Goal: Transaction & Acquisition: Purchase product/service

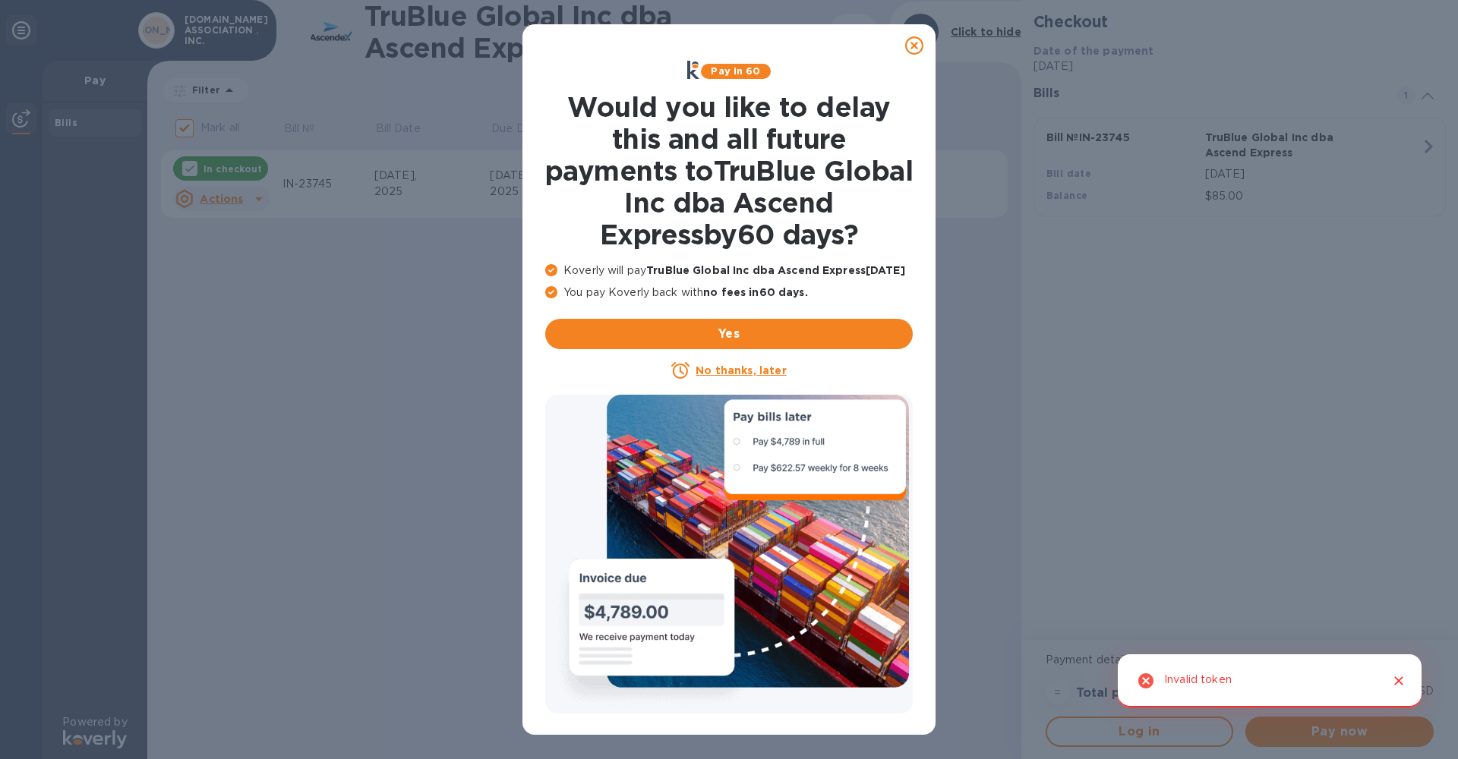
click at [905, 45] on icon at bounding box center [914, 45] width 18 height 18
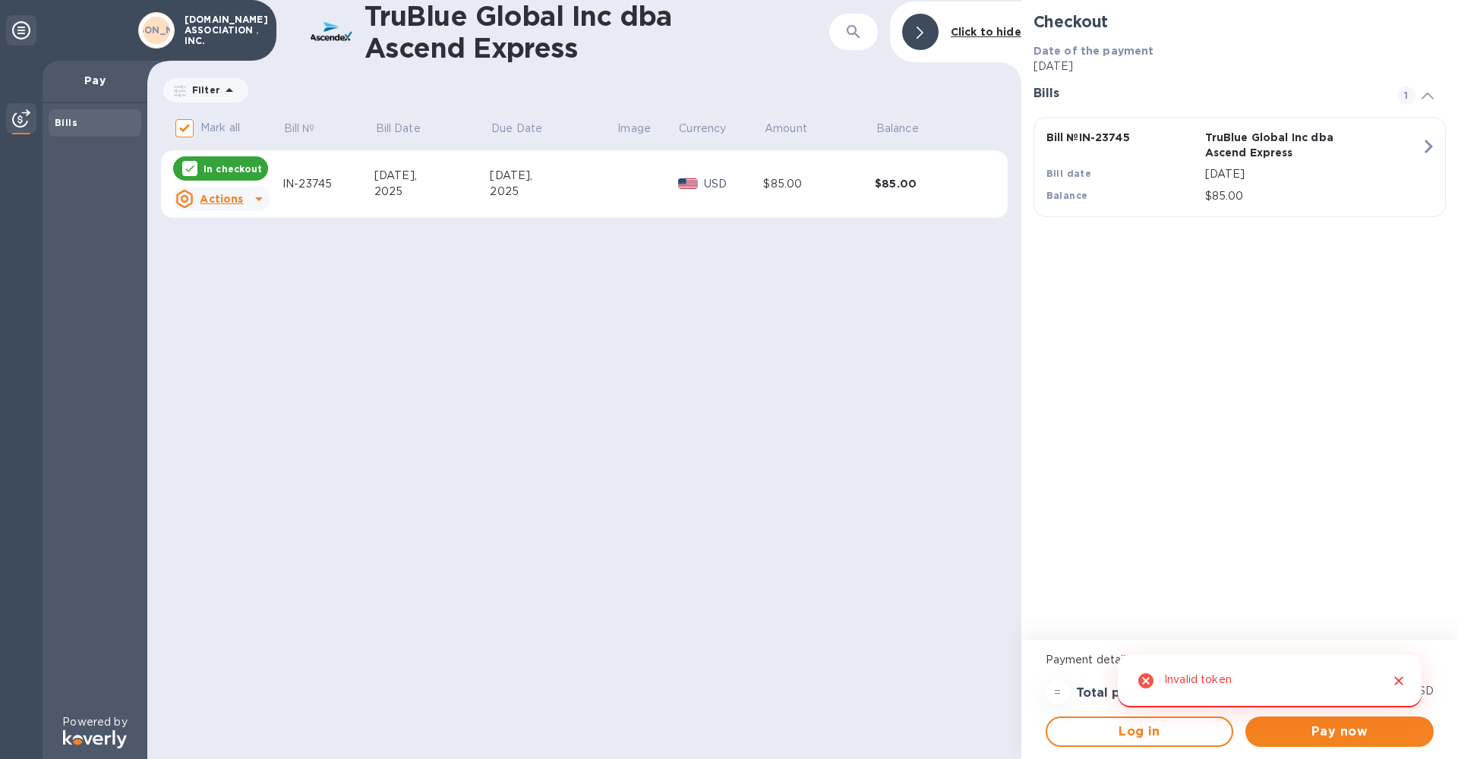
click at [1401, 679] on div "$85.00 USD" at bounding box center [1378, 691] width 117 height 25
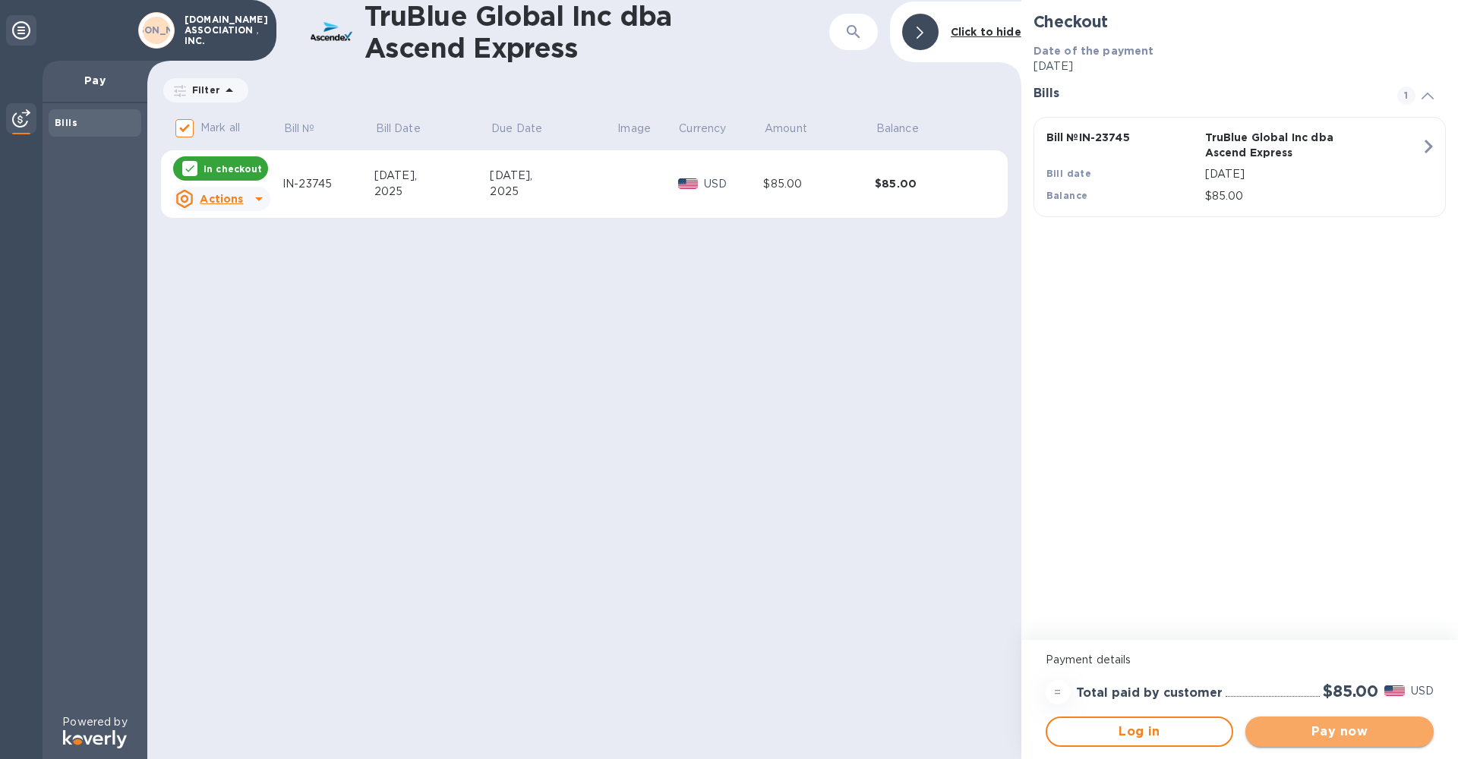
click at [1366, 734] on span "Pay now" at bounding box center [1340, 732] width 164 height 18
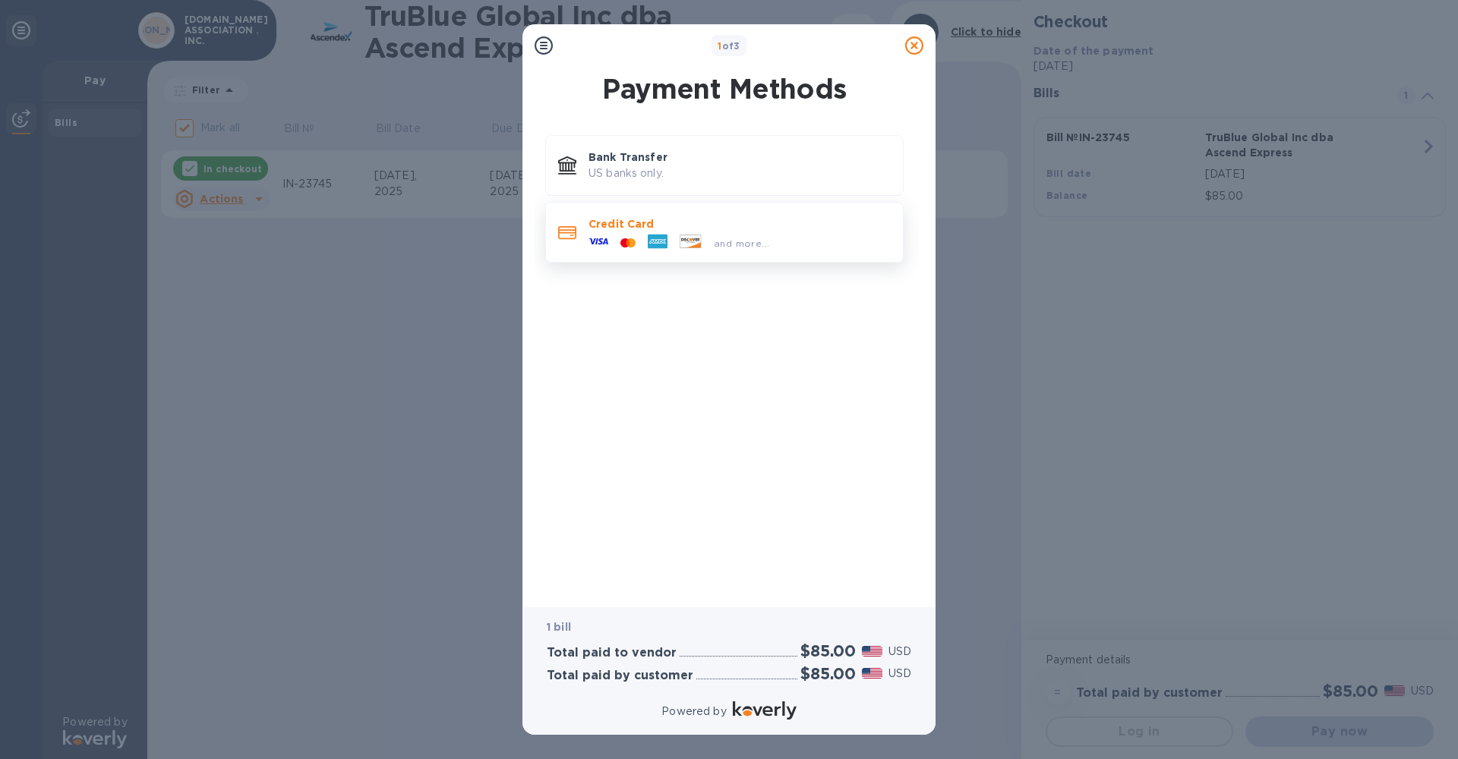
click at [600, 225] on p "Credit Card" at bounding box center [740, 223] width 302 height 15
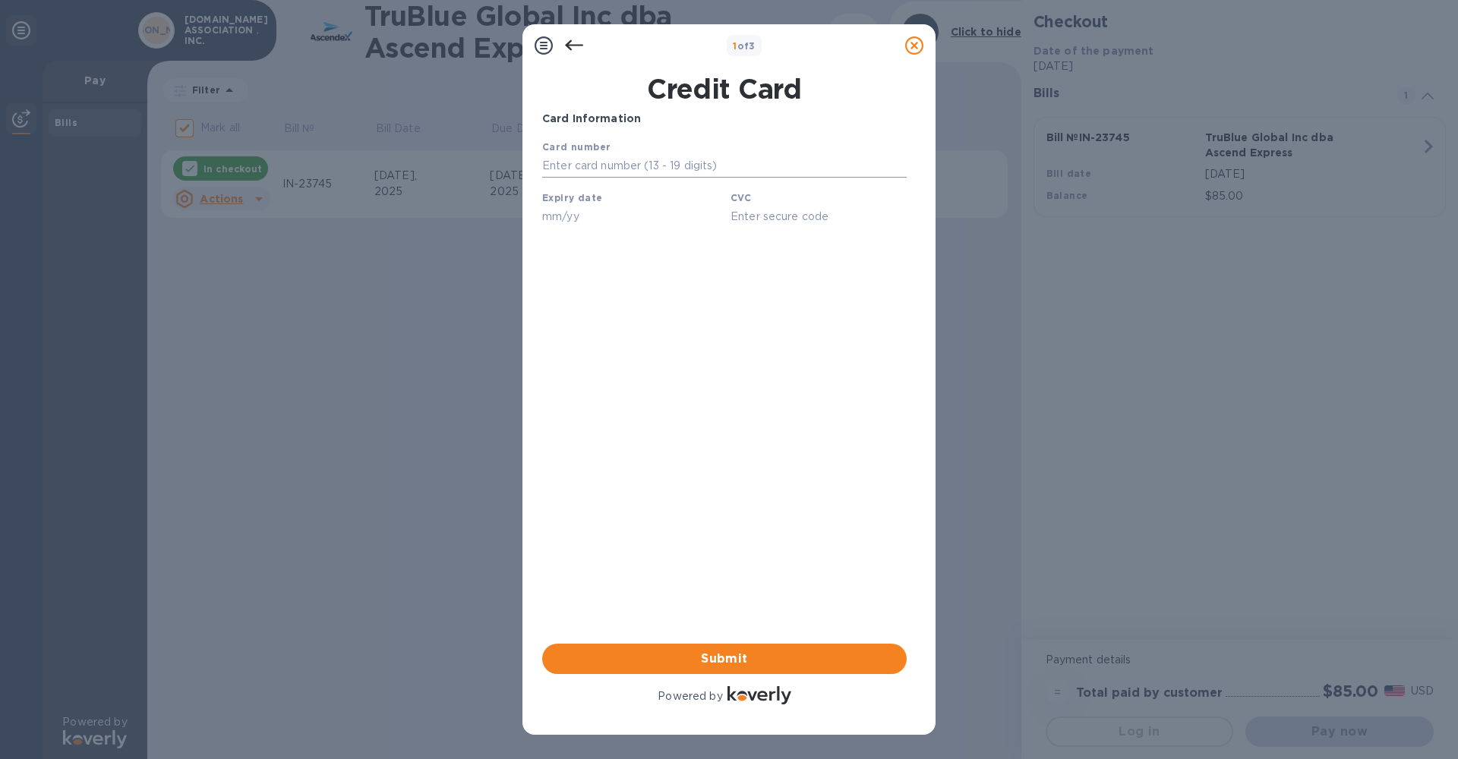
click at [572, 169] on input "text" at bounding box center [724, 166] width 365 height 23
type input "[CREDIT_CARD_NUMBER]"
click at [553, 221] on input "text" at bounding box center [630, 216] width 176 height 23
type input "05/26"
click at [750, 213] on input "text" at bounding box center [819, 216] width 176 height 23
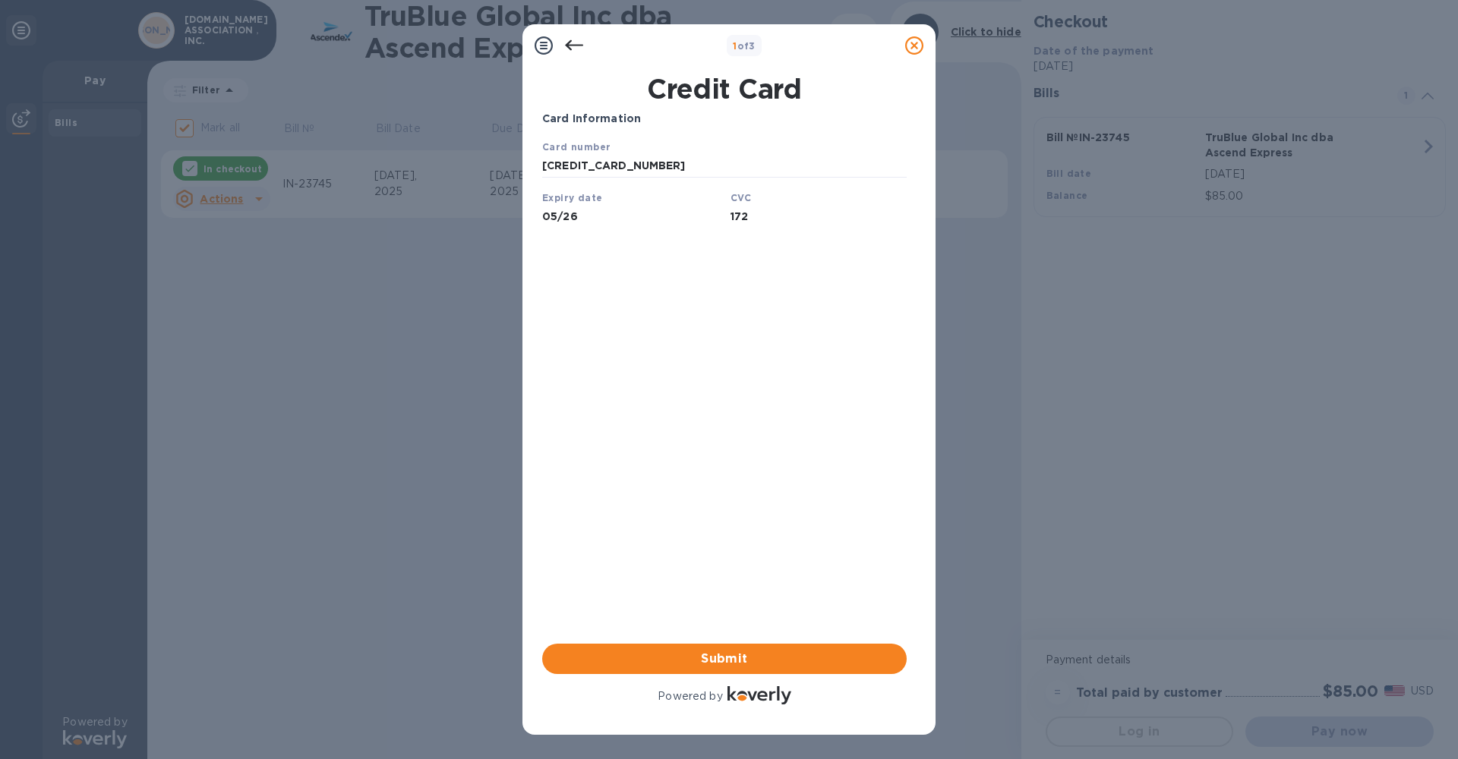
type input "172"
click at [579, 619] on div "Card Information Your browser does not support iframes Submit Powered by" at bounding box center [724, 409] width 365 height 597
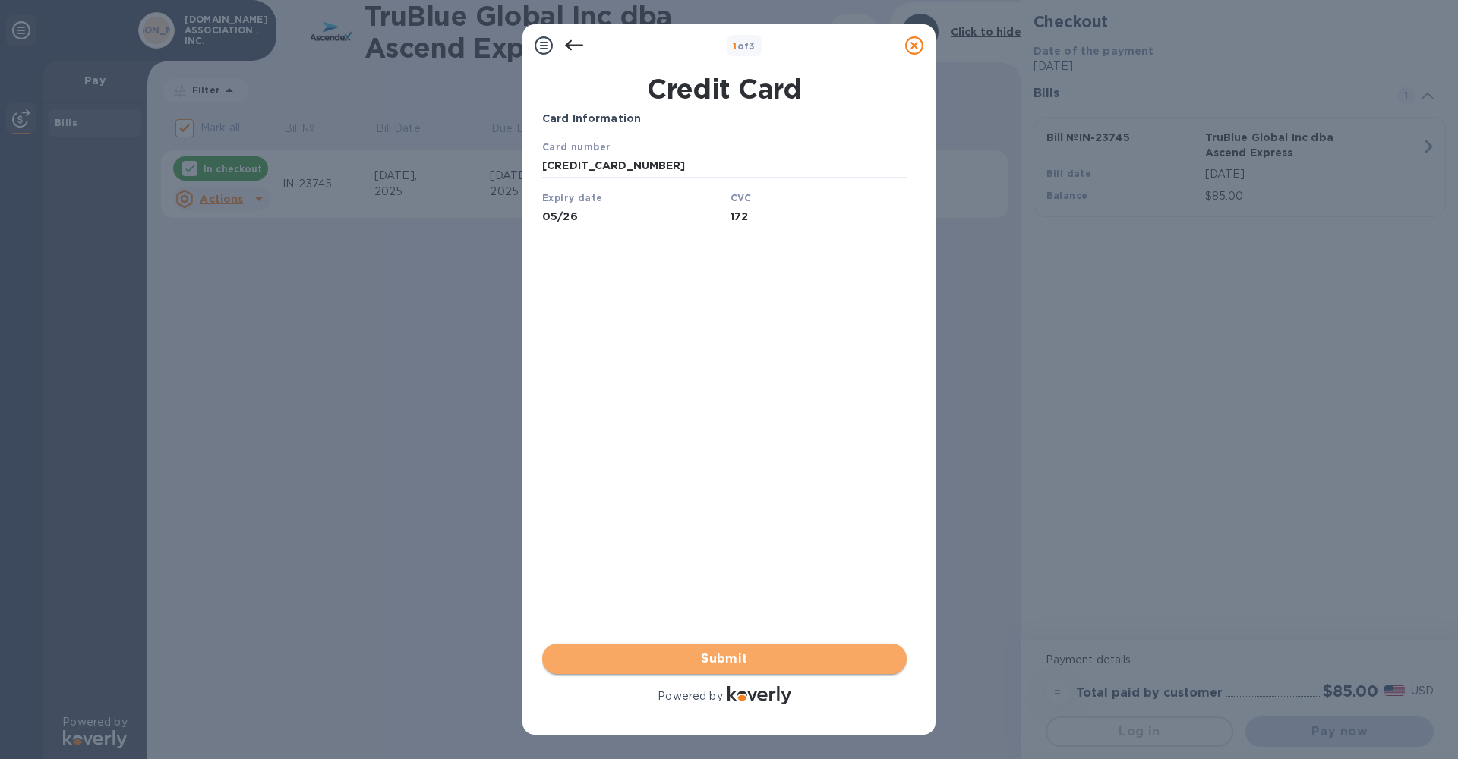
click at [721, 660] on span "Submit" at bounding box center [724, 659] width 340 height 18
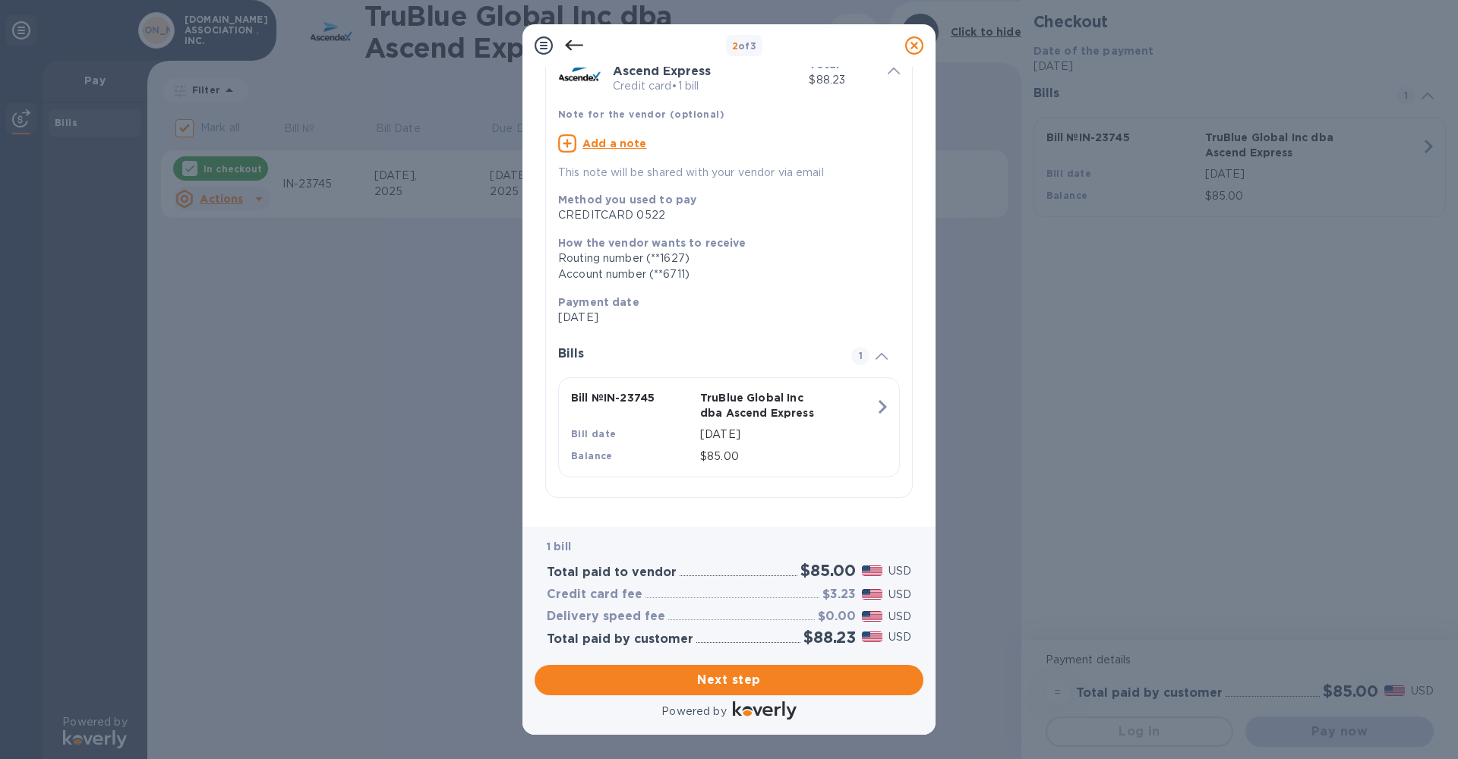
scroll to position [82, 0]
click at [735, 687] on span "Next step" at bounding box center [729, 680] width 365 height 18
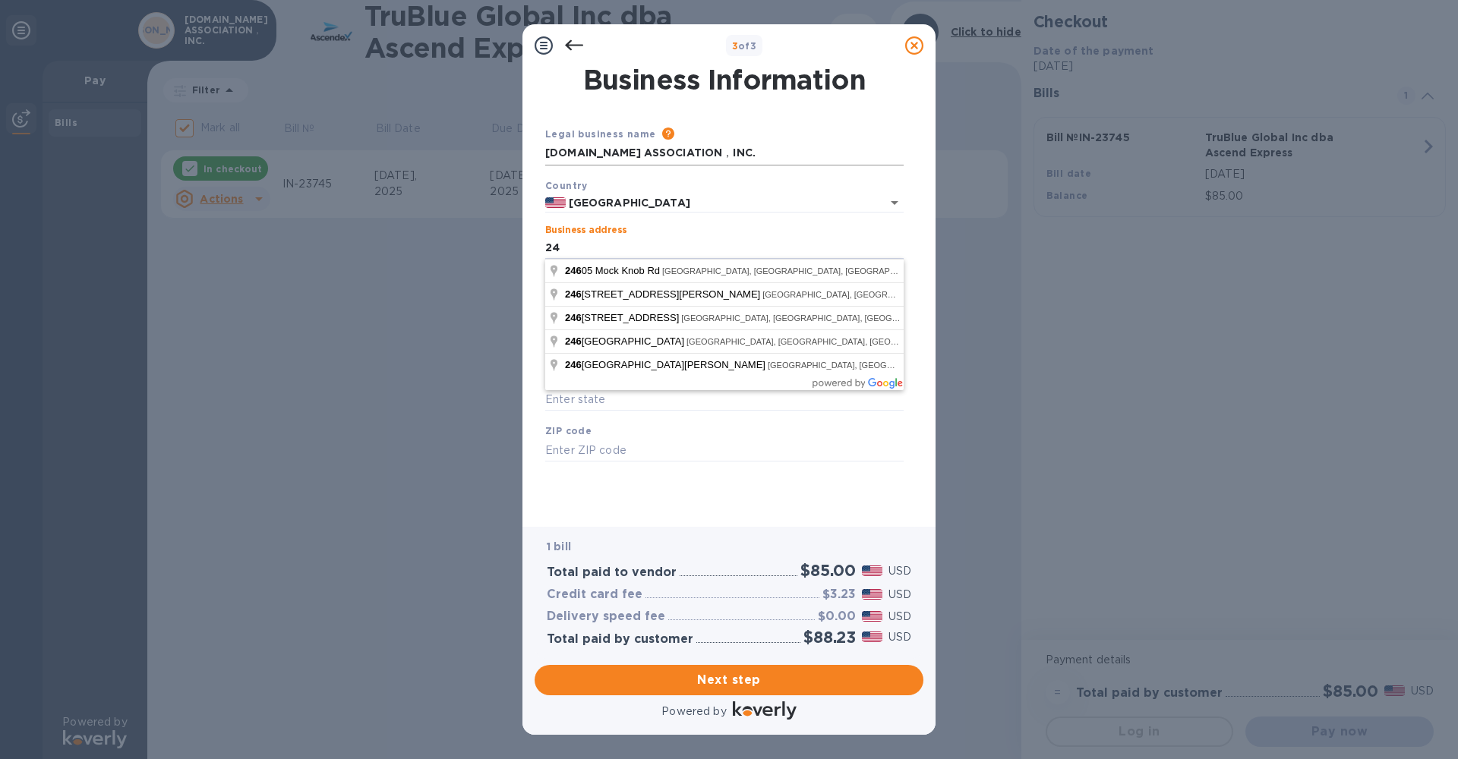
type input "2"
type input "[STREET_ADDRESS]"
type input "[GEOGRAPHIC_DATA]"
type input "VA"
type input "24210"
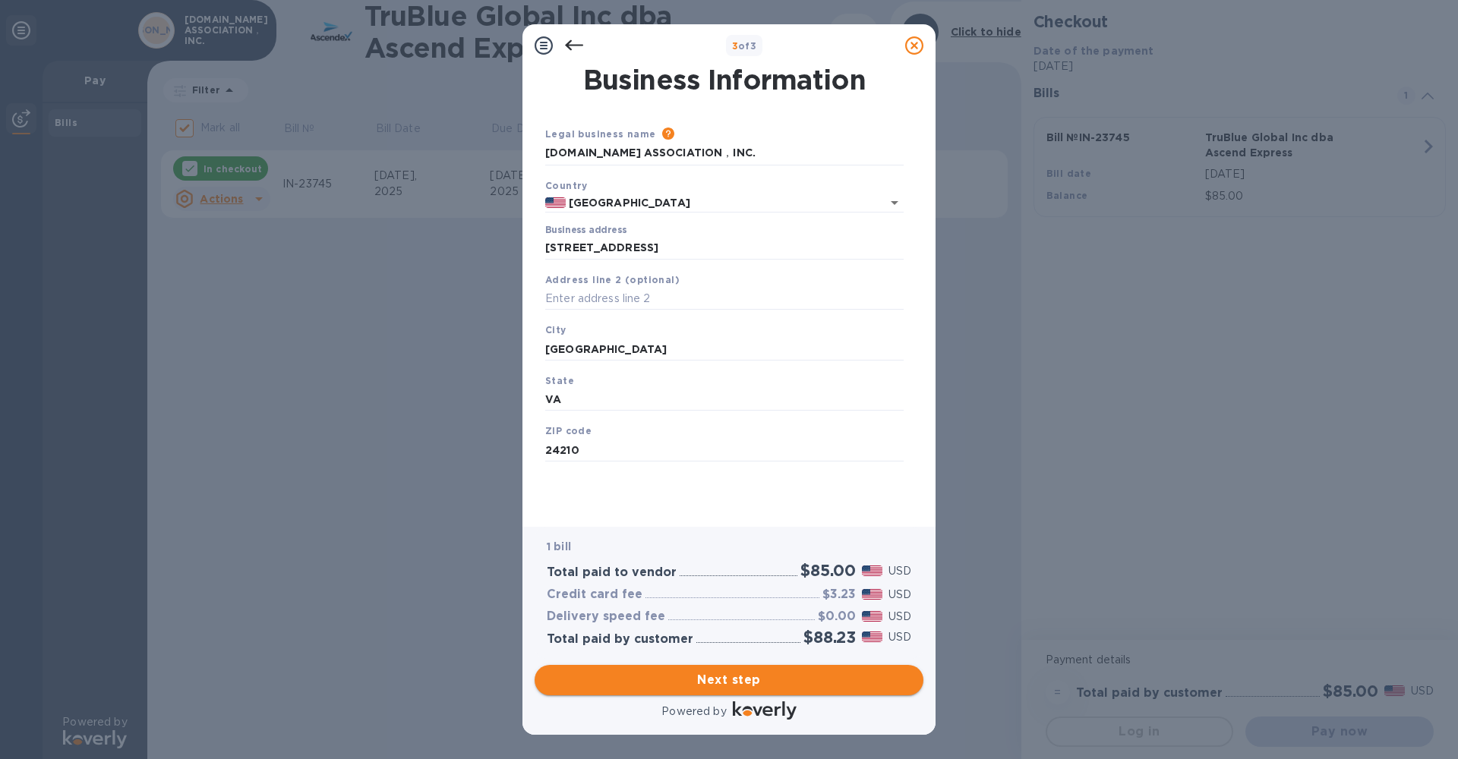
click at [740, 683] on span "Next step" at bounding box center [729, 680] width 365 height 18
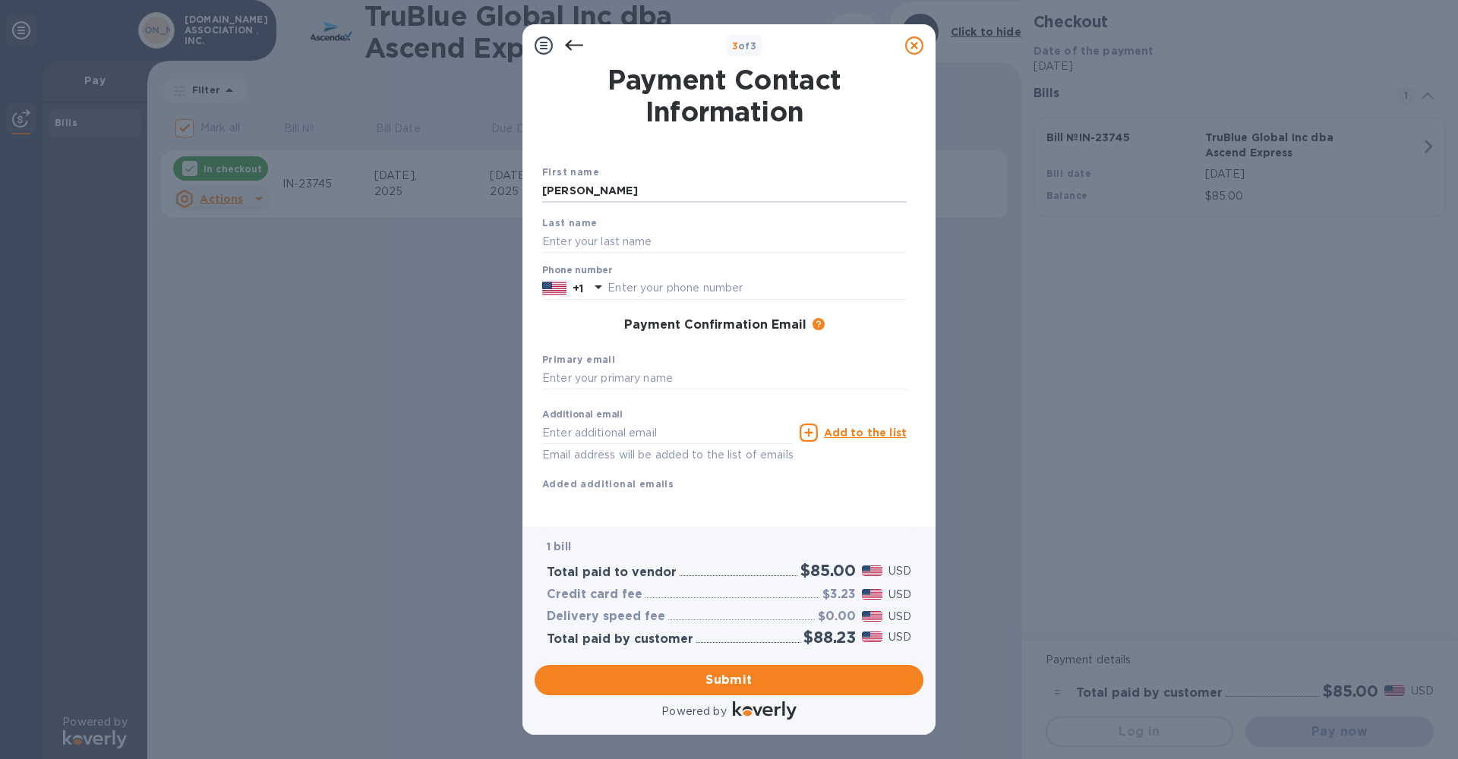
type input "[PERSON_NAME]"
type input "2769712010"
type input "[PERSON_NAME][EMAIL_ADDRESS][DOMAIN_NAME]"
click at [885, 346] on div "Primary email [PERSON_NAME][EMAIL_ADDRESS][DOMAIN_NAME]" at bounding box center [724, 371] width 377 height 51
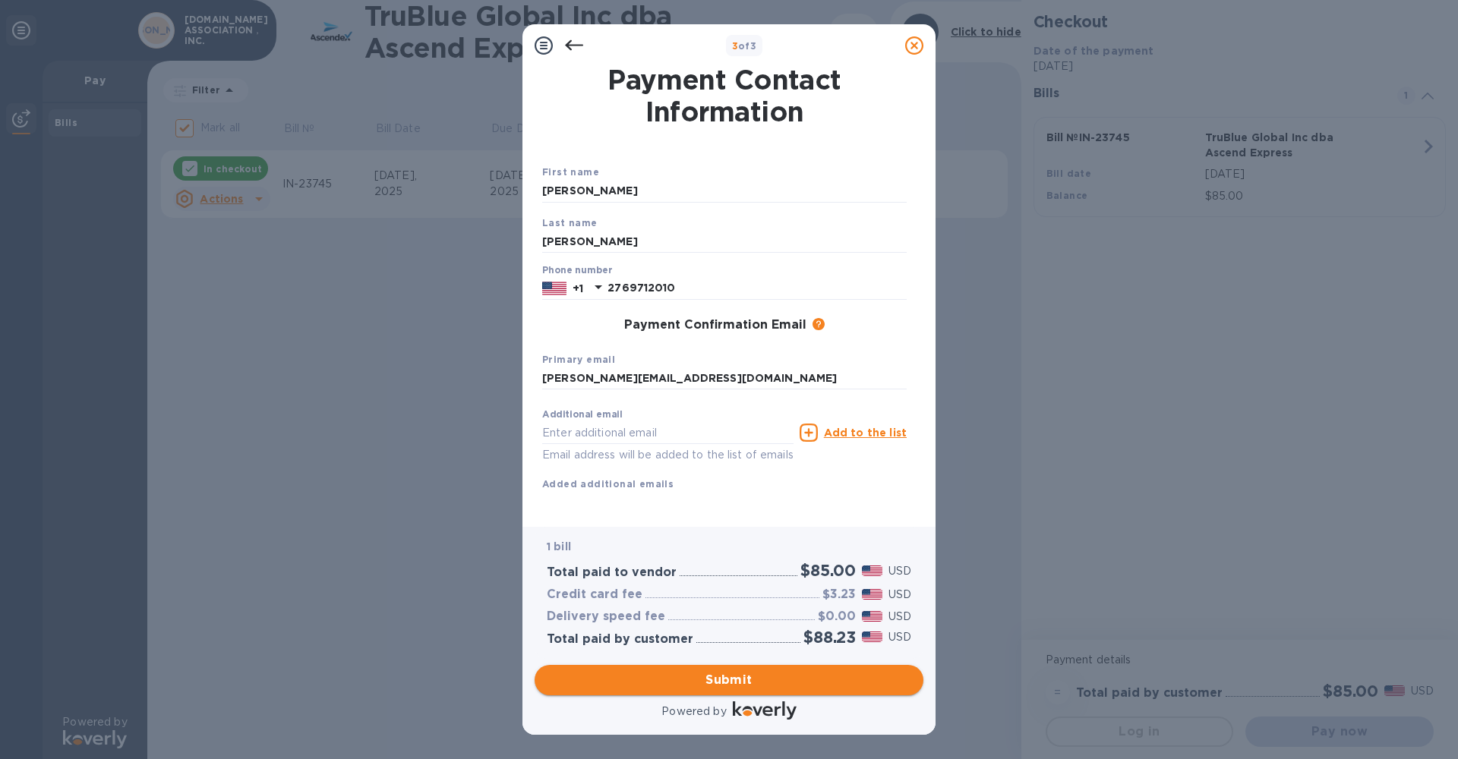
click at [728, 681] on span "Submit" at bounding box center [729, 680] width 365 height 18
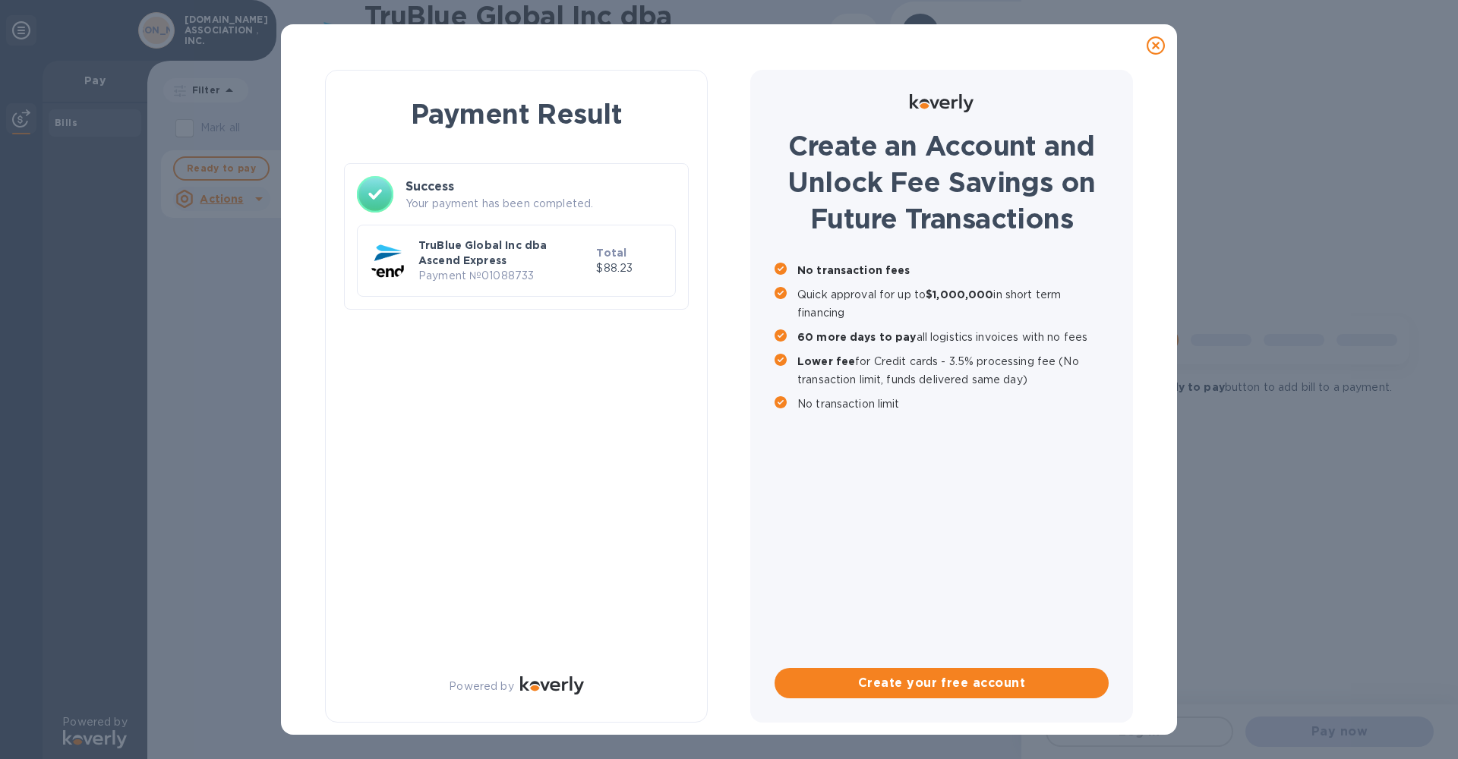
checkbox input "false"
click at [537, 269] on p "Payment № 01088733" at bounding box center [504, 276] width 172 height 16
